Goal: Task Accomplishment & Management: Use online tool/utility

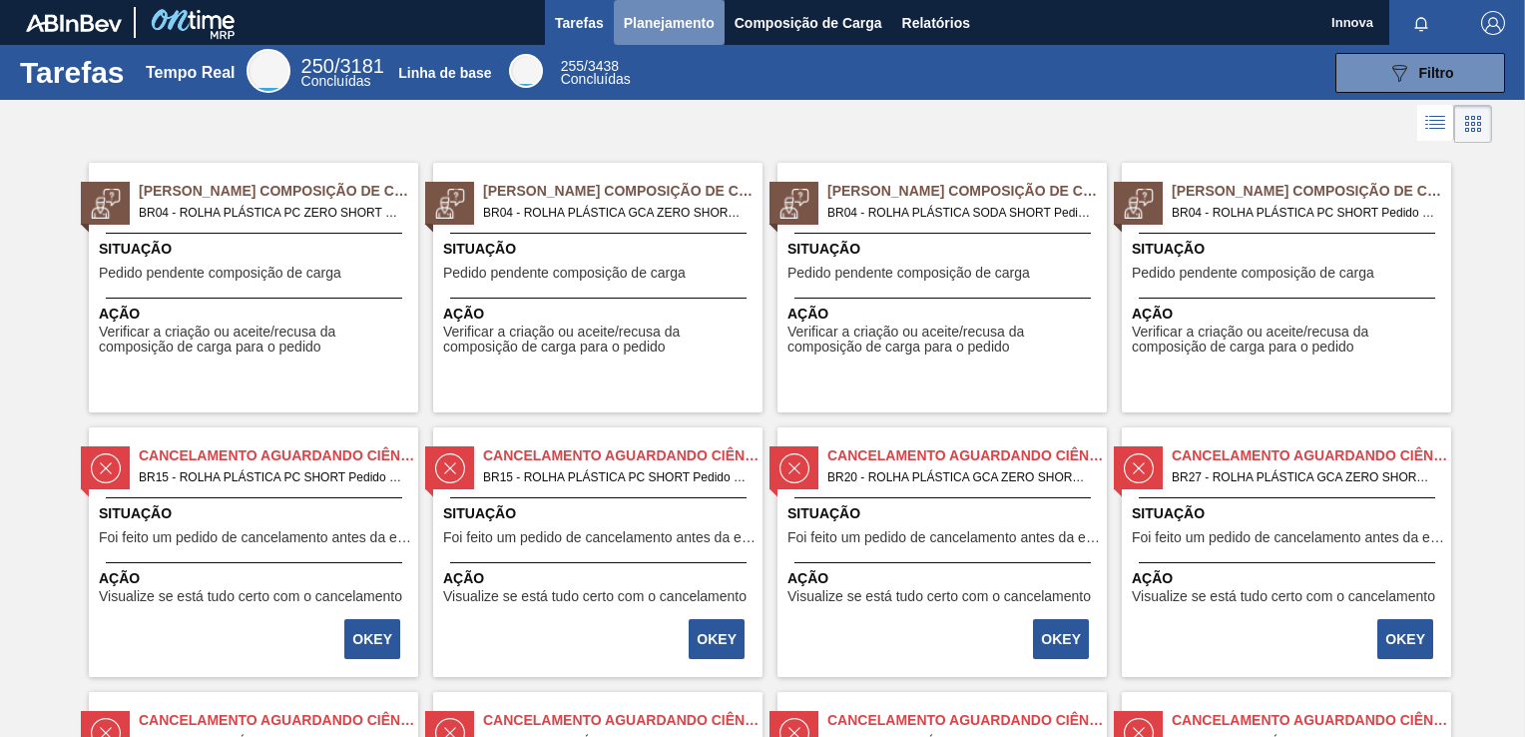
click at [658, 23] on span "Planejamento" at bounding box center [669, 23] width 91 height 24
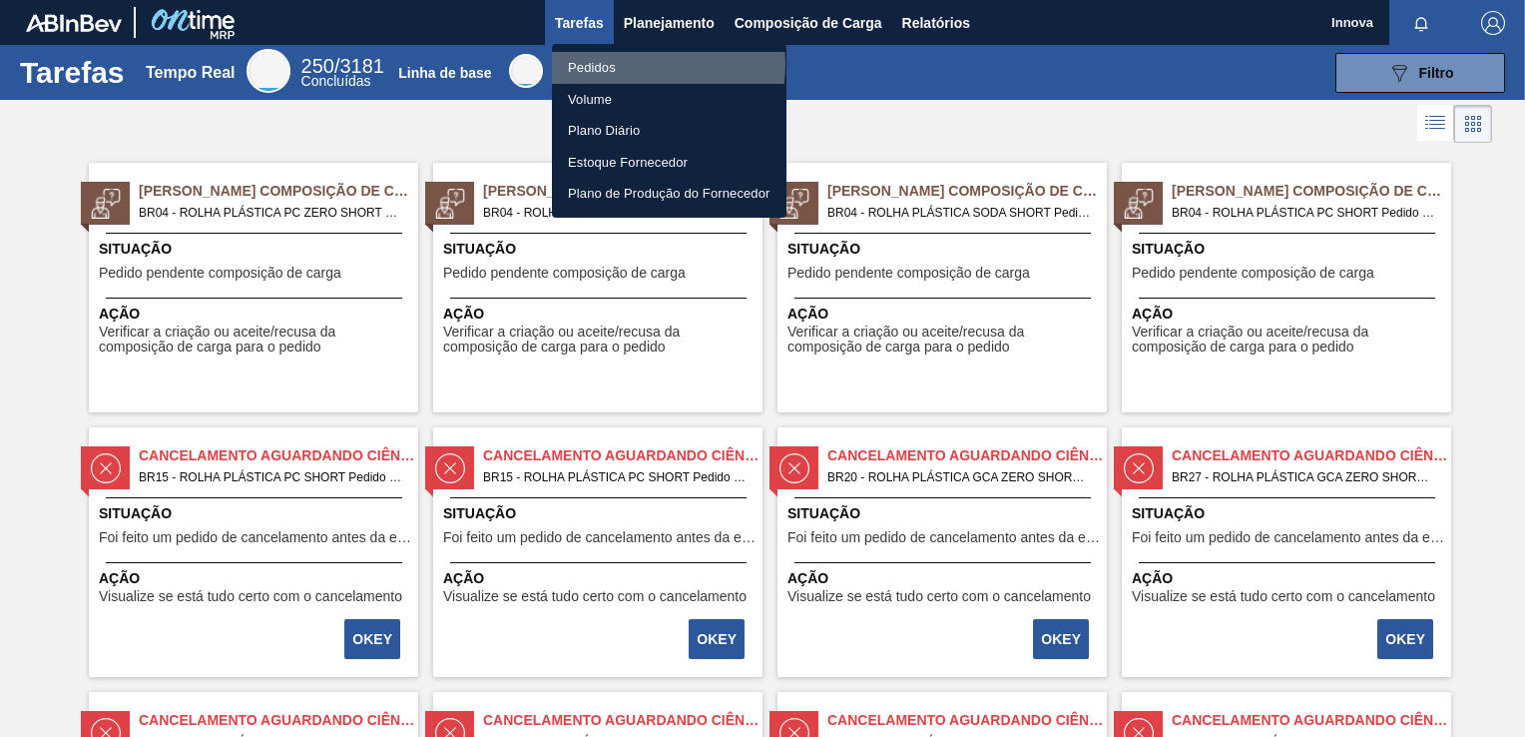
click at [619, 64] on li "Pedidos" at bounding box center [669, 68] width 235 height 32
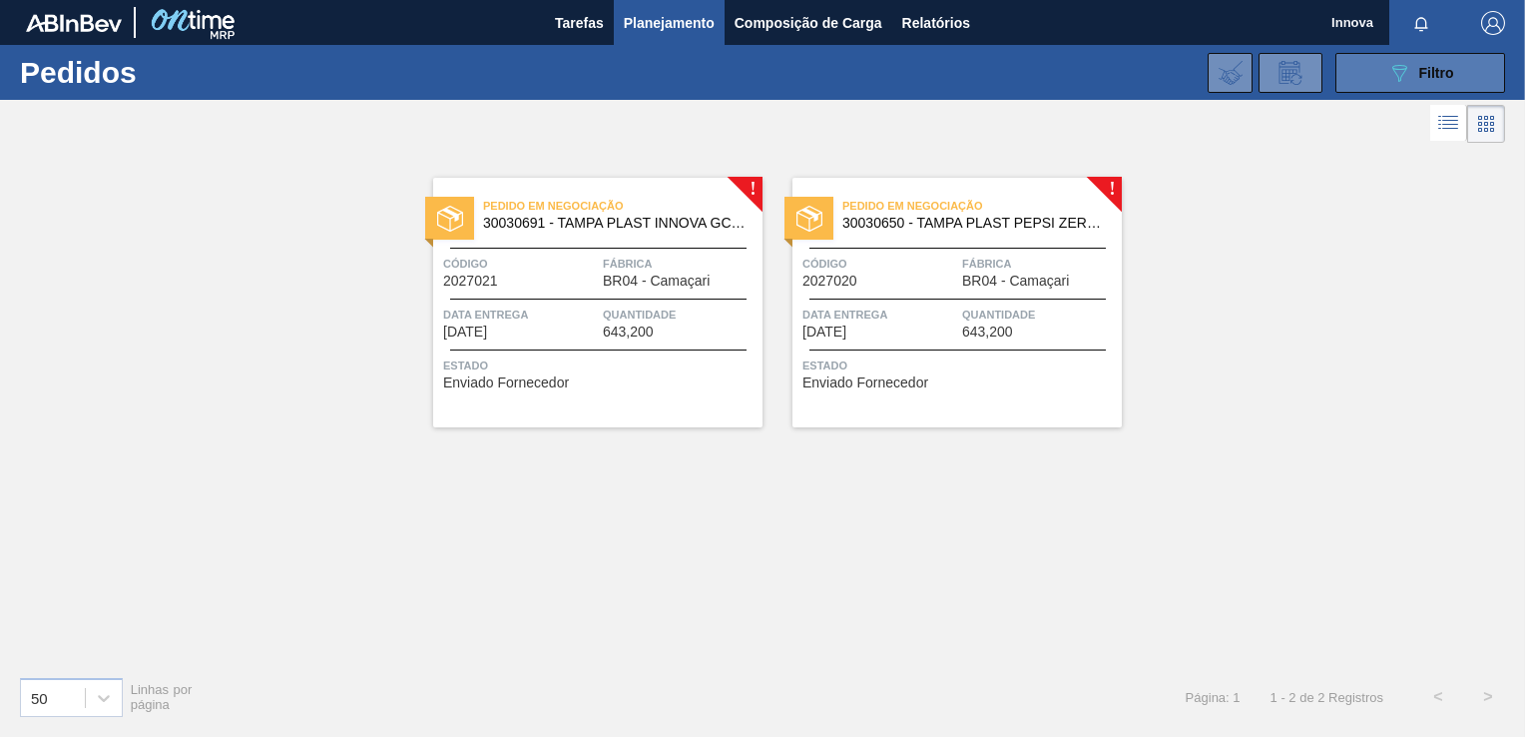
click at [1424, 78] on span "Filtro" at bounding box center [1436, 73] width 35 height 16
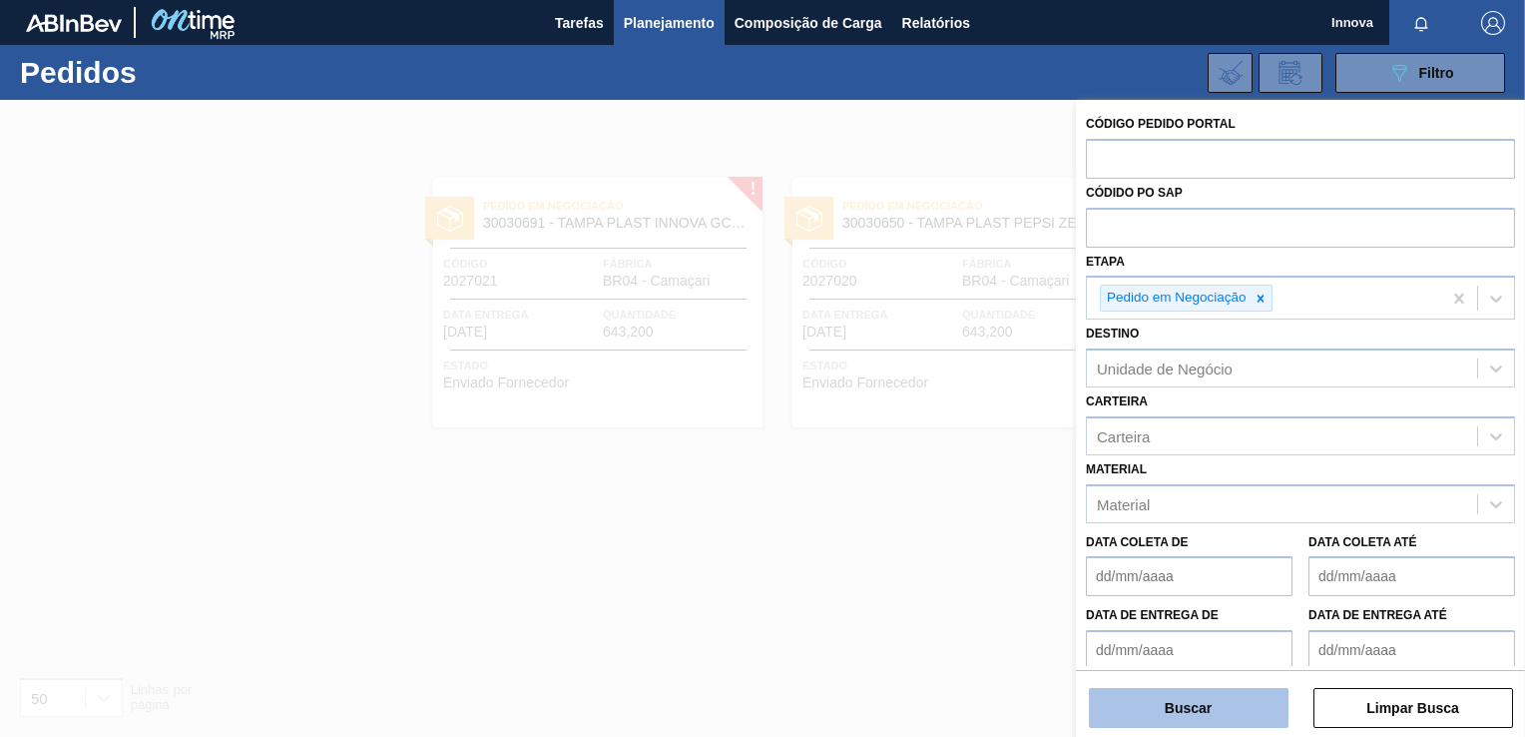
click at [1193, 725] on button "Buscar" at bounding box center [1189, 708] width 200 height 40
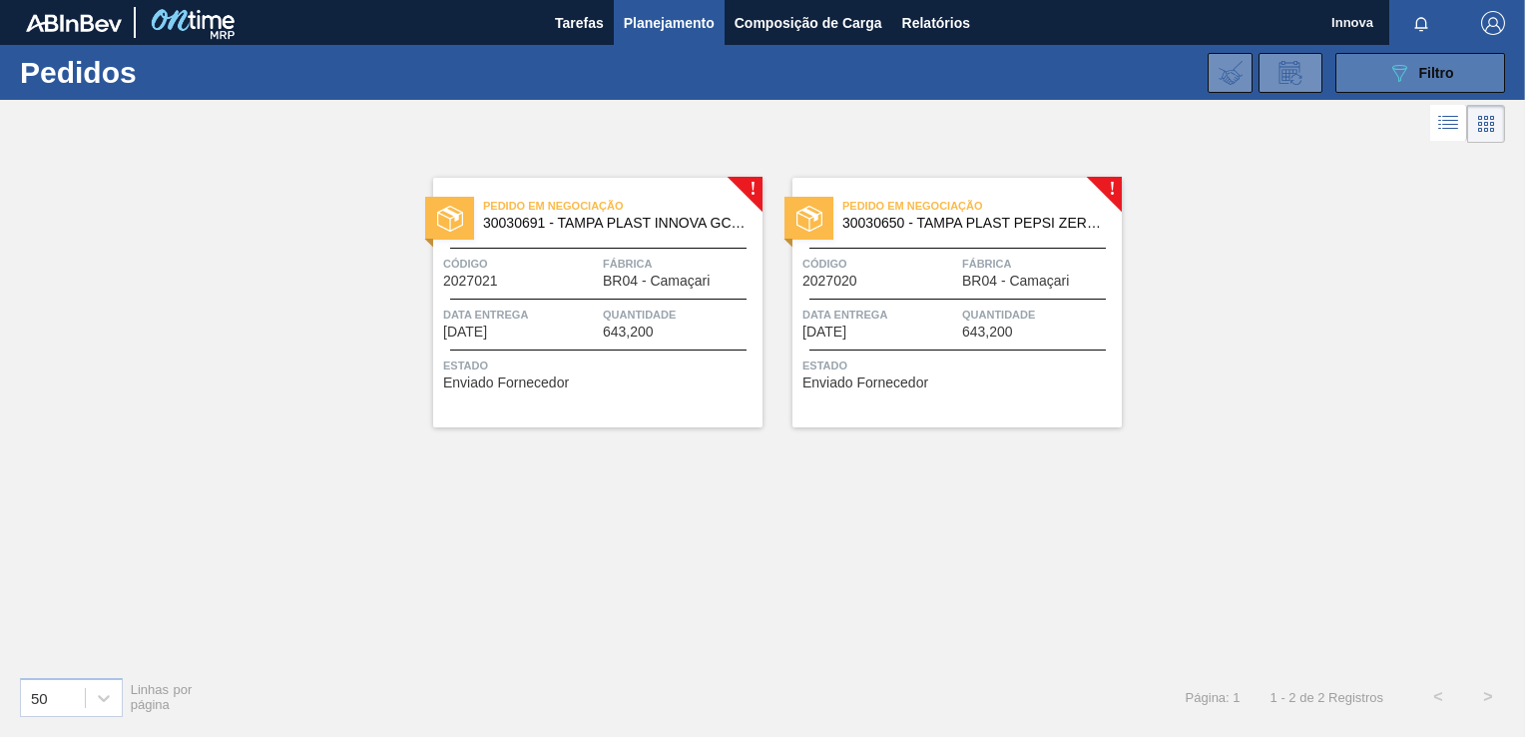
click at [1419, 72] on span "Filtro" at bounding box center [1436, 73] width 35 height 16
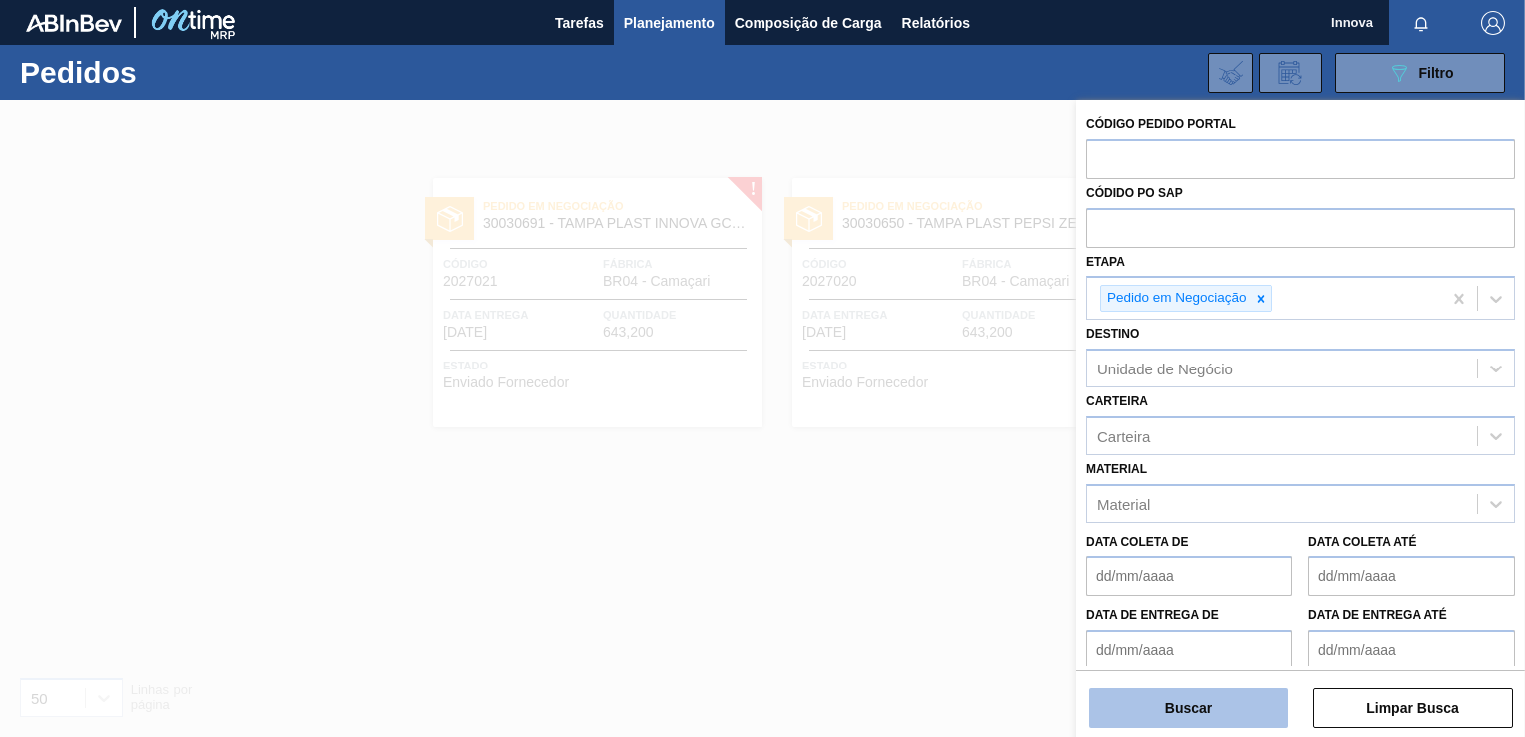
click at [1171, 715] on button "Buscar" at bounding box center [1189, 708] width 200 height 40
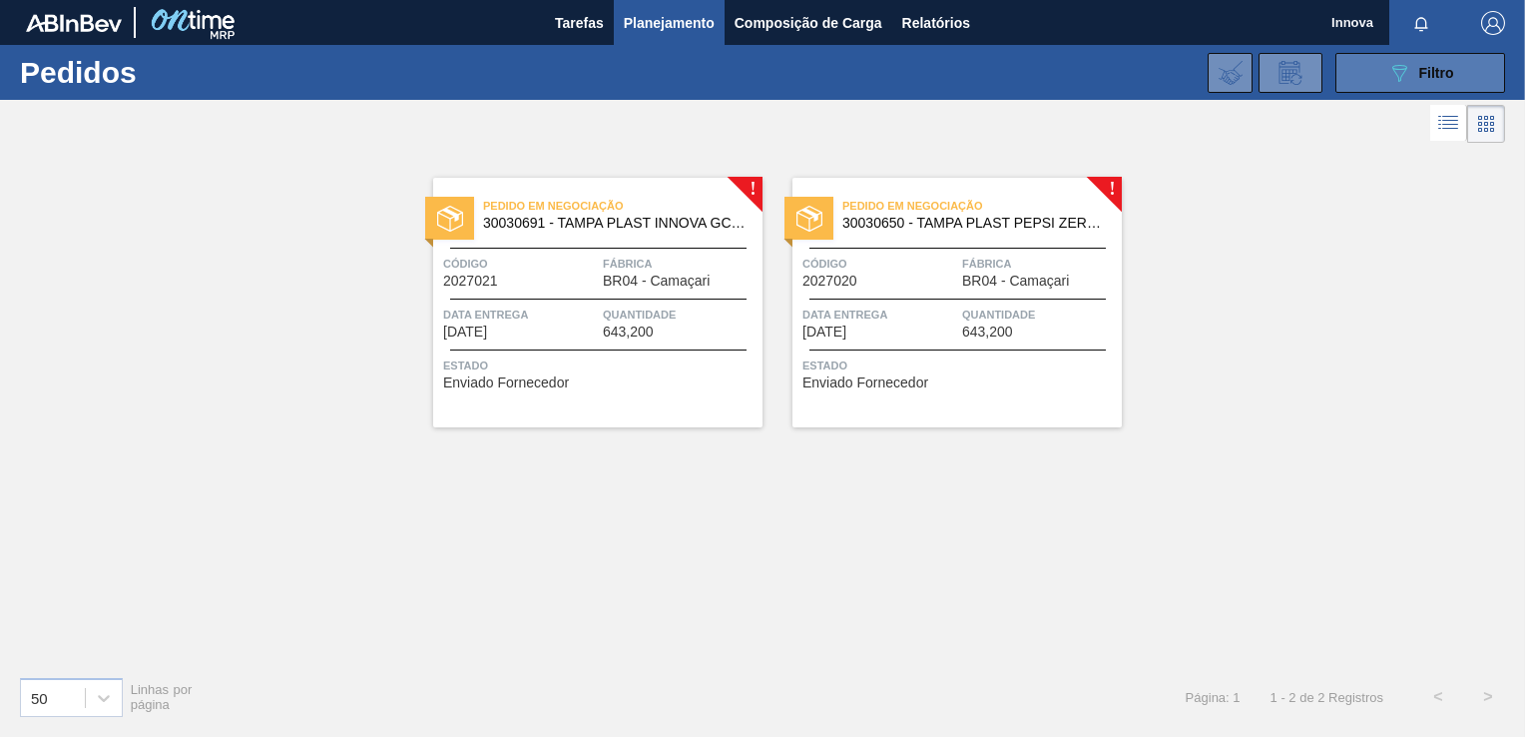
click at [1395, 74] on icon at bounding box center [1399, 73] width 15 height 17
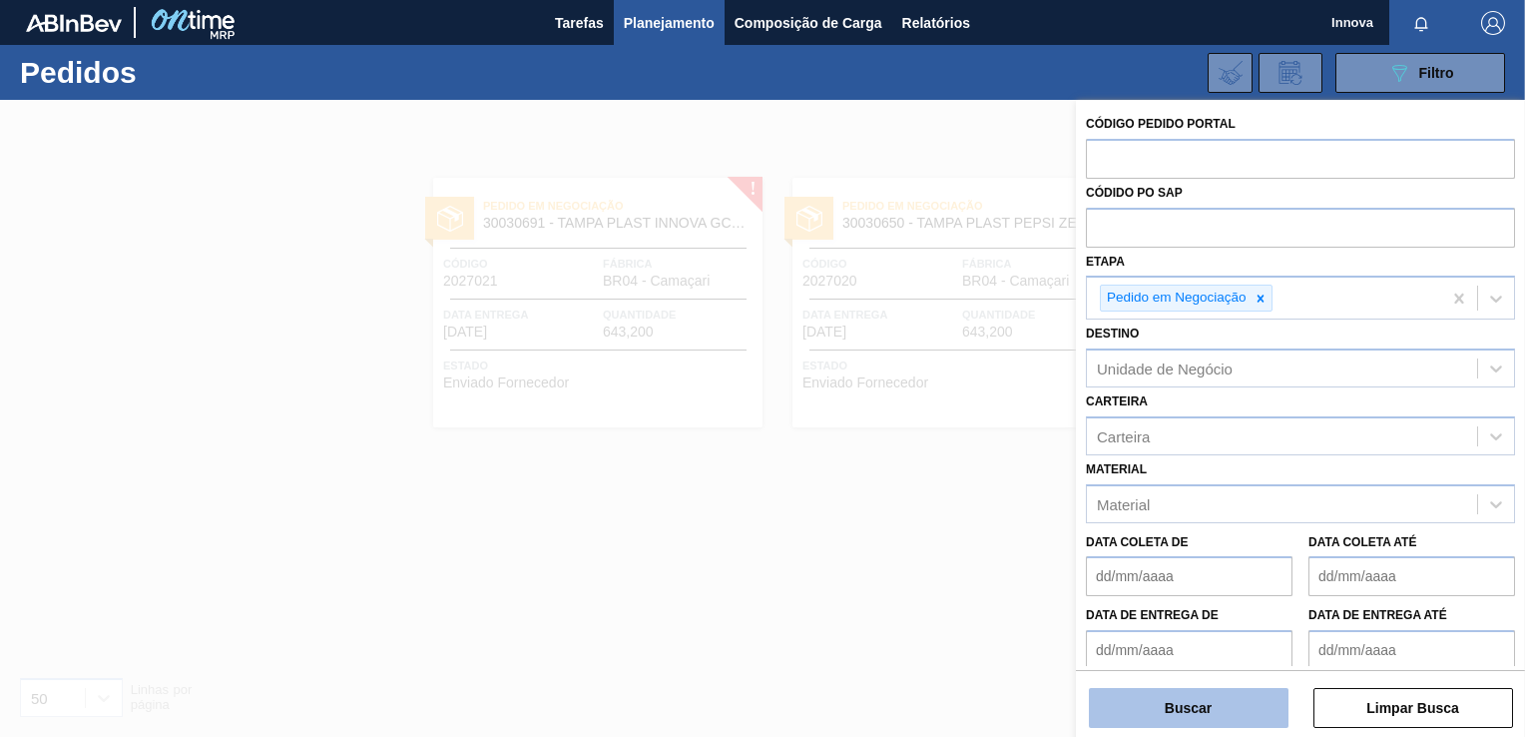
click at [1184, 709] on button "Buscar" at bounding box center [1189, 708] width 200 height 40
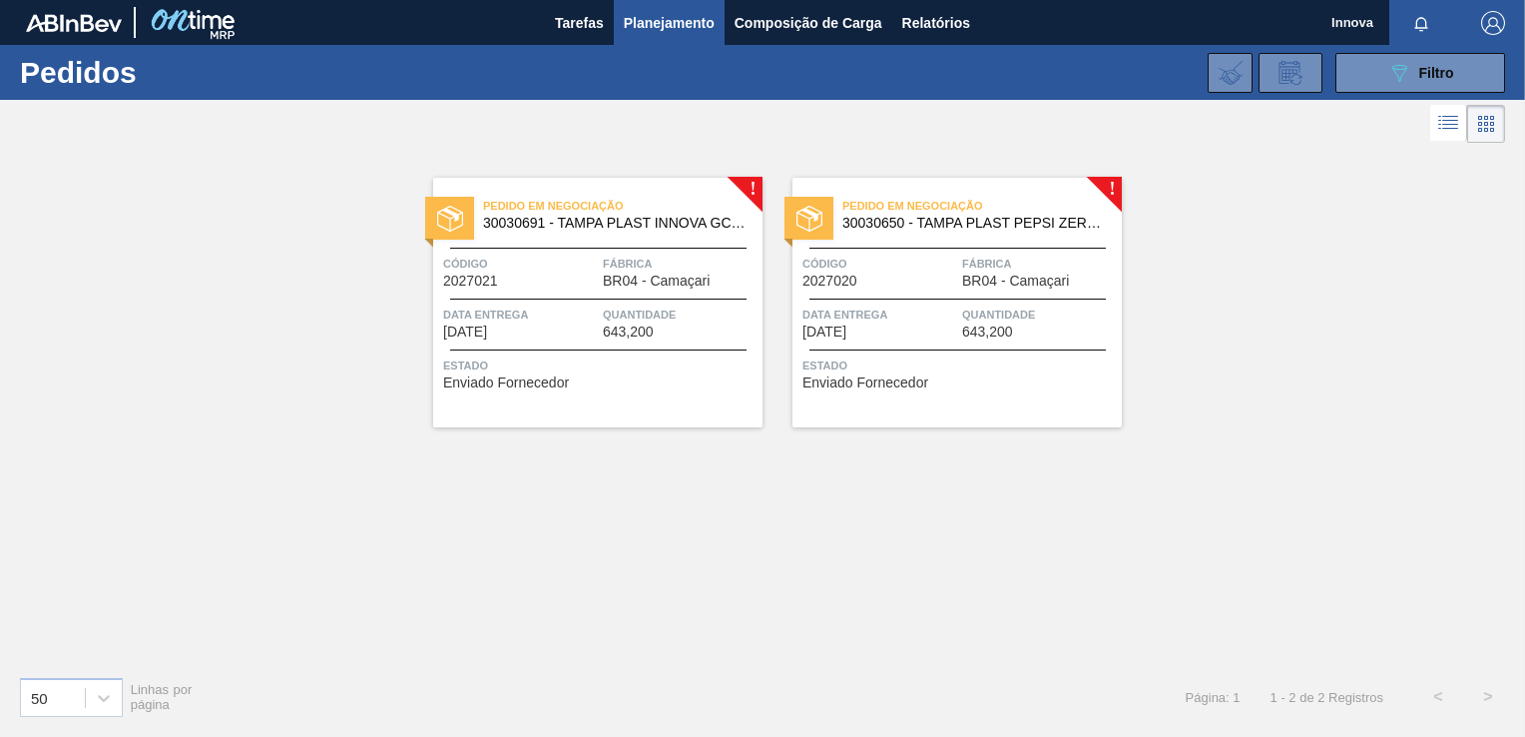
click at [1063, 493] on div "! Pedido em Negociação 30030691 - TAMPA PLAST INNOVA GCA ZERO NIV24 Código 2027…" at bounding box center [762, 404] width 1525 height 512
